Goal: Information Seeking & Learning: Check status

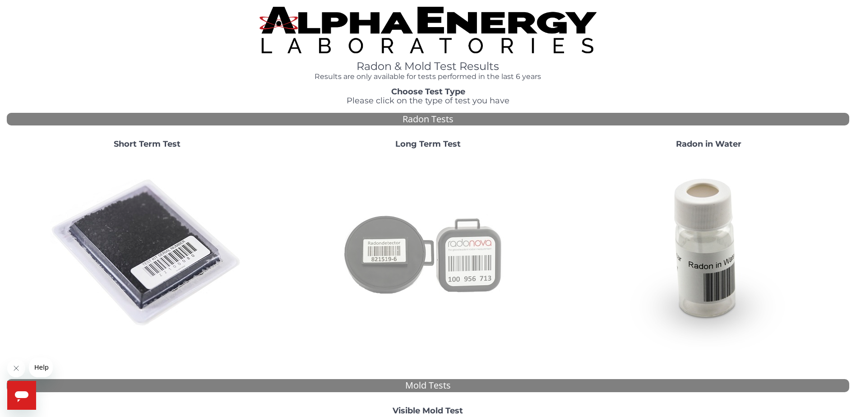
click at [400, 236] on img at bounding box center [428, 253] width 194 height 194
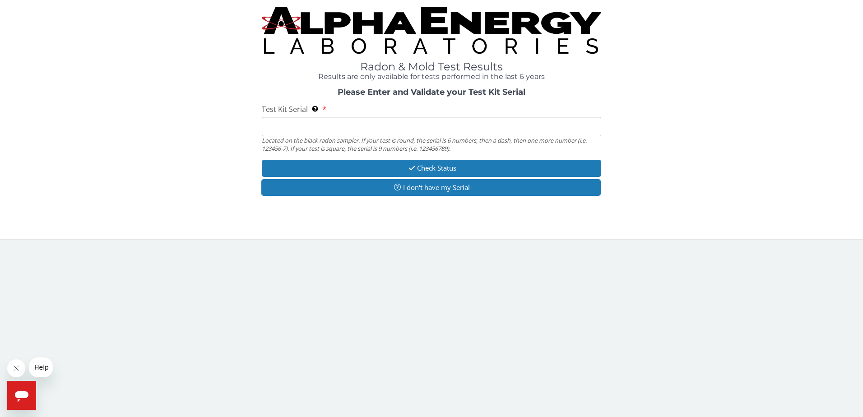
click at [371, 134] on input "Test Kit Serial Located on the black radon sampler. If your test is round, the …" at bounding box center [432, 126] width 340 height 19
click at [372, 132] on input "Test Kit Serial Located on the black radon sampler. If your test is round, the …" at bounding box center [432, 126] width 340 height 19
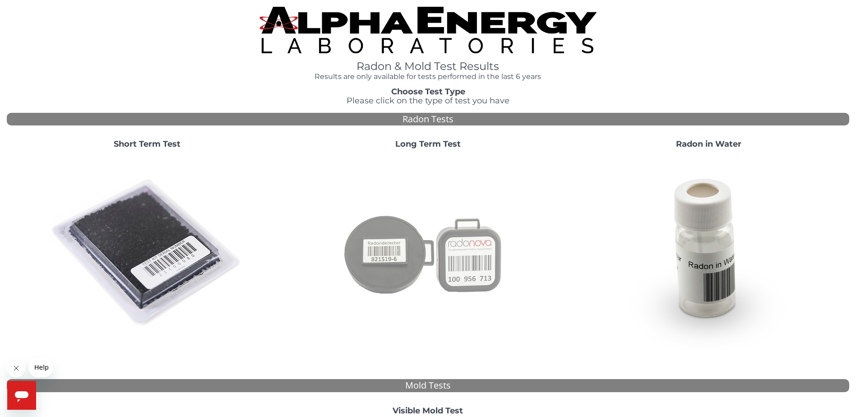
click at [428, 252] on img at bounding box center [428, 253] width 194 height 194
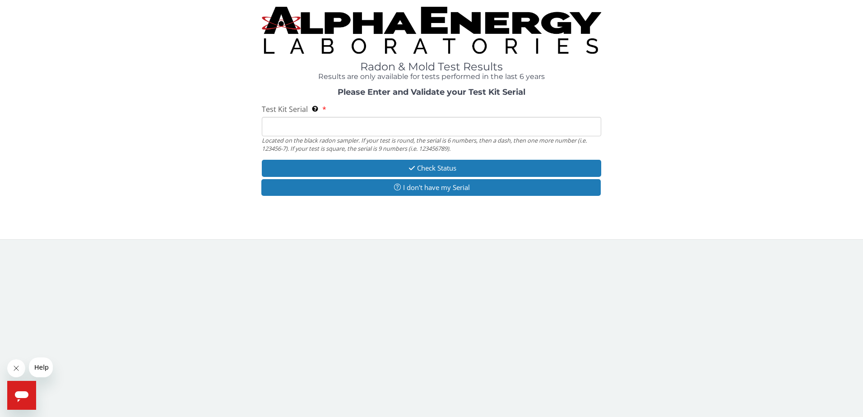
click at [365, 129] on input "Test Kit Serial Located on the black radon sampler. If your test is round, the …" at bounding box center [432, 126] width 340 height 19
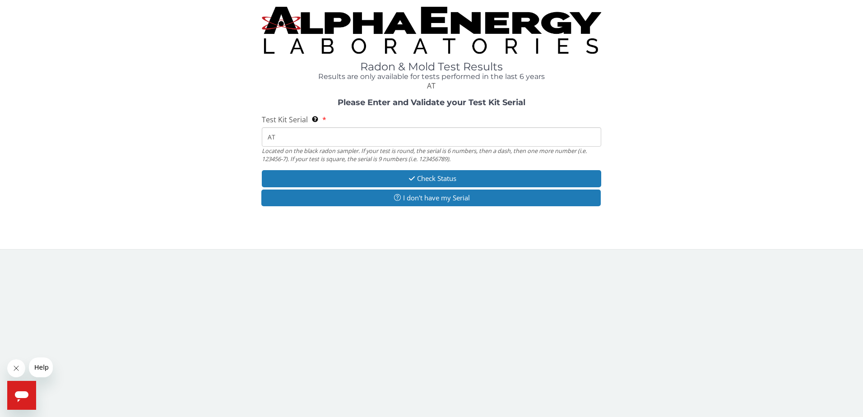
type input "AT000885251715"
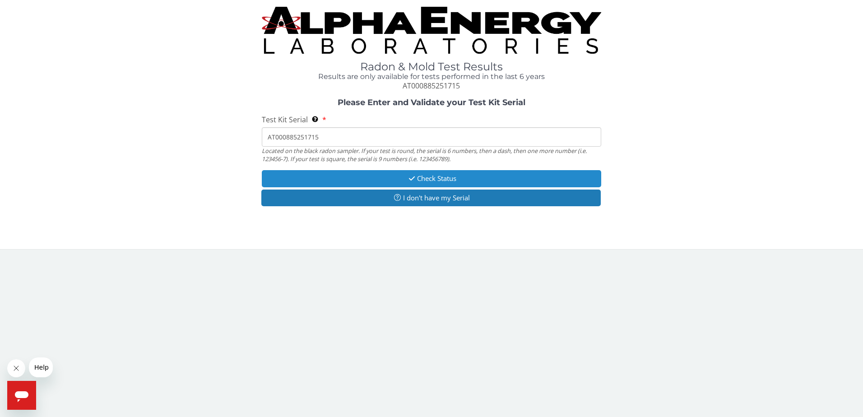
click at [436, 180] on button "Check Status" at bounding box center [432, 178] width 340 height 17
